Goal: Information Seeking & Learning: Find specific page/section

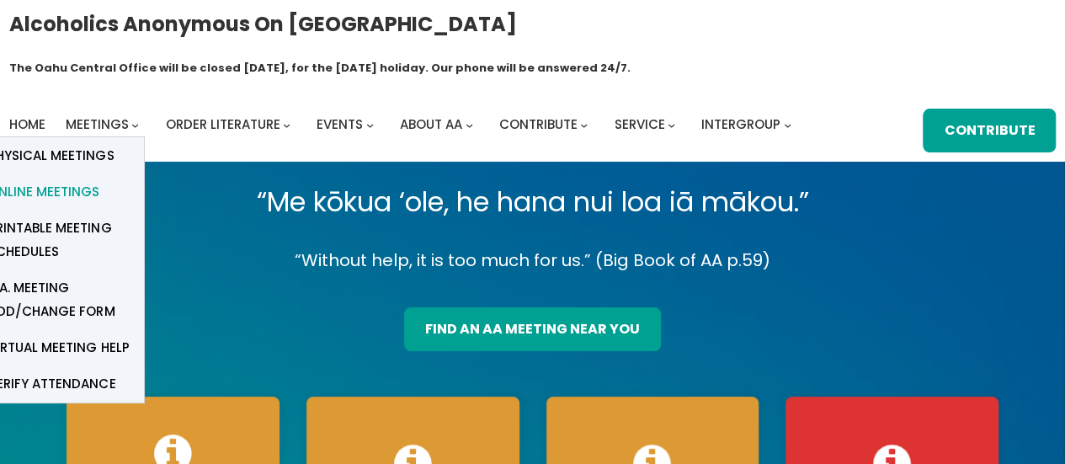
click at [77, 180] on span "Online Meetings" at bounding box center [43, 192] width 111 height 24
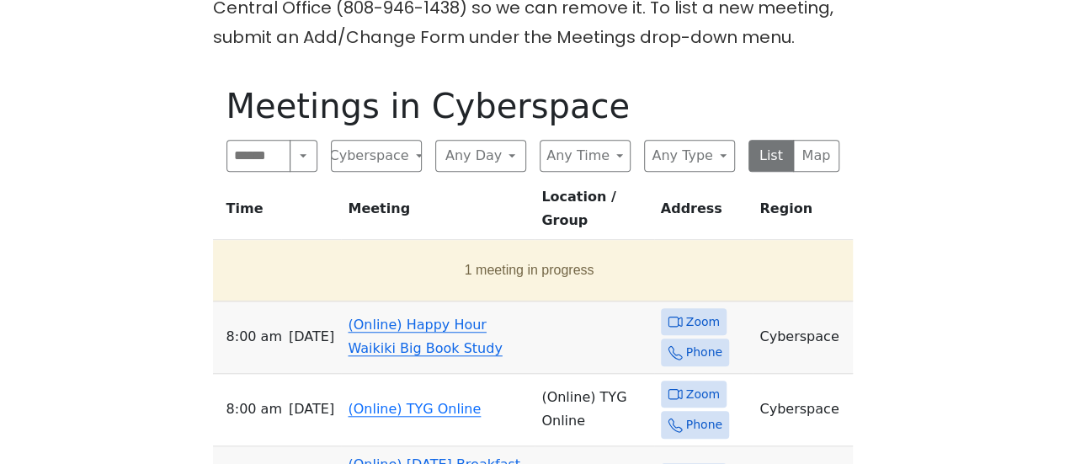
scroll to position [561, 0]
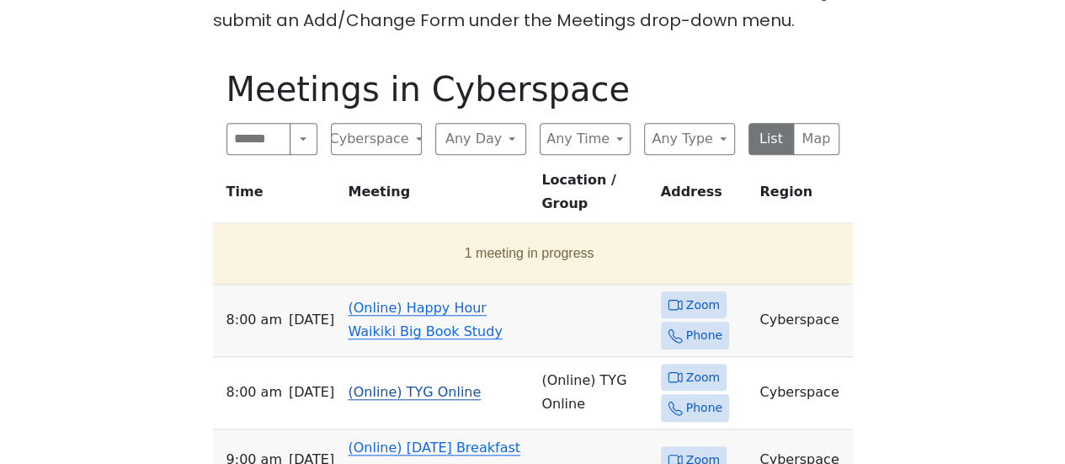
click at [703, 367] on span "Zoom" at bounding box center [703, 377] width 34 height 21
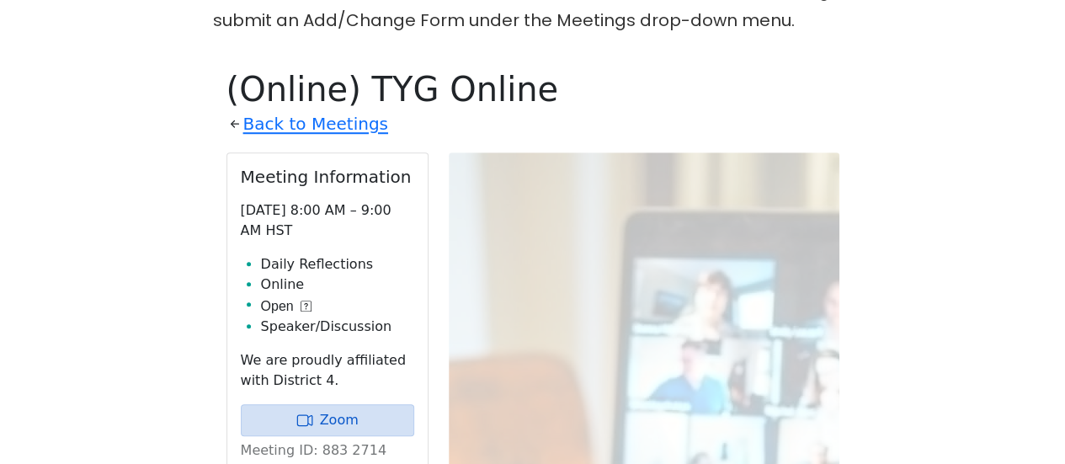
scroll to position [578, 0]
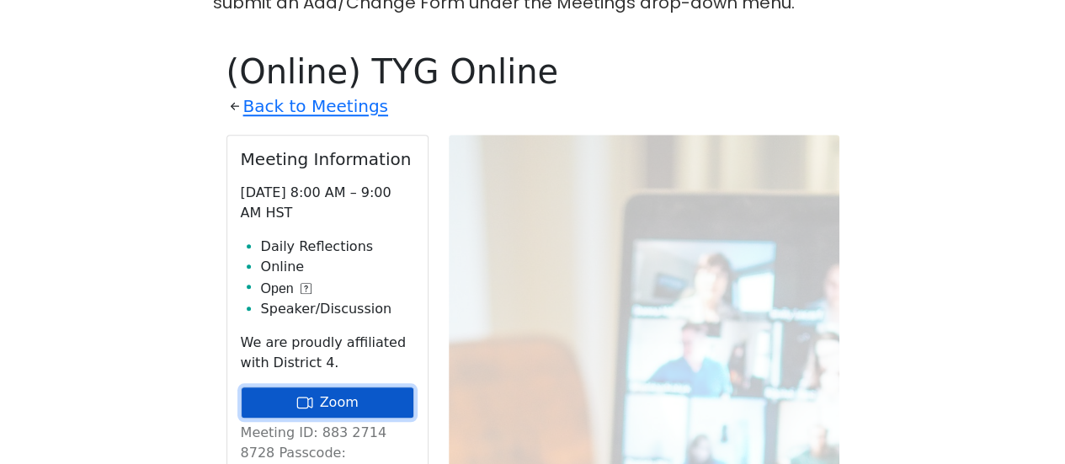
click at [328, 386] on link "Zoom" at bounding box center [327, 402] width 173 height 32
